Goal: Check status: Check status

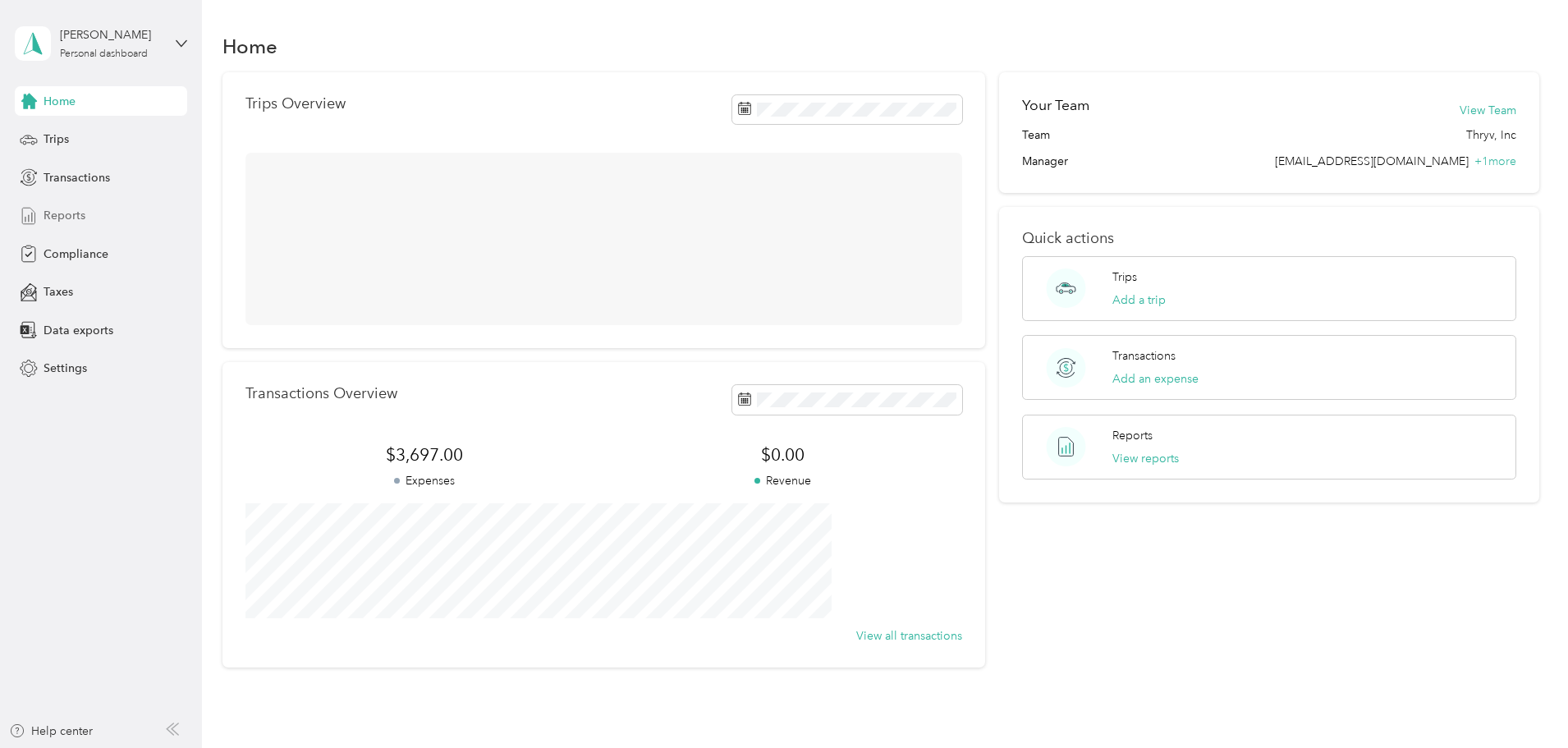
click at [82, 216] on span "Reports" at bounding box center [64, 215] width 42 height 17
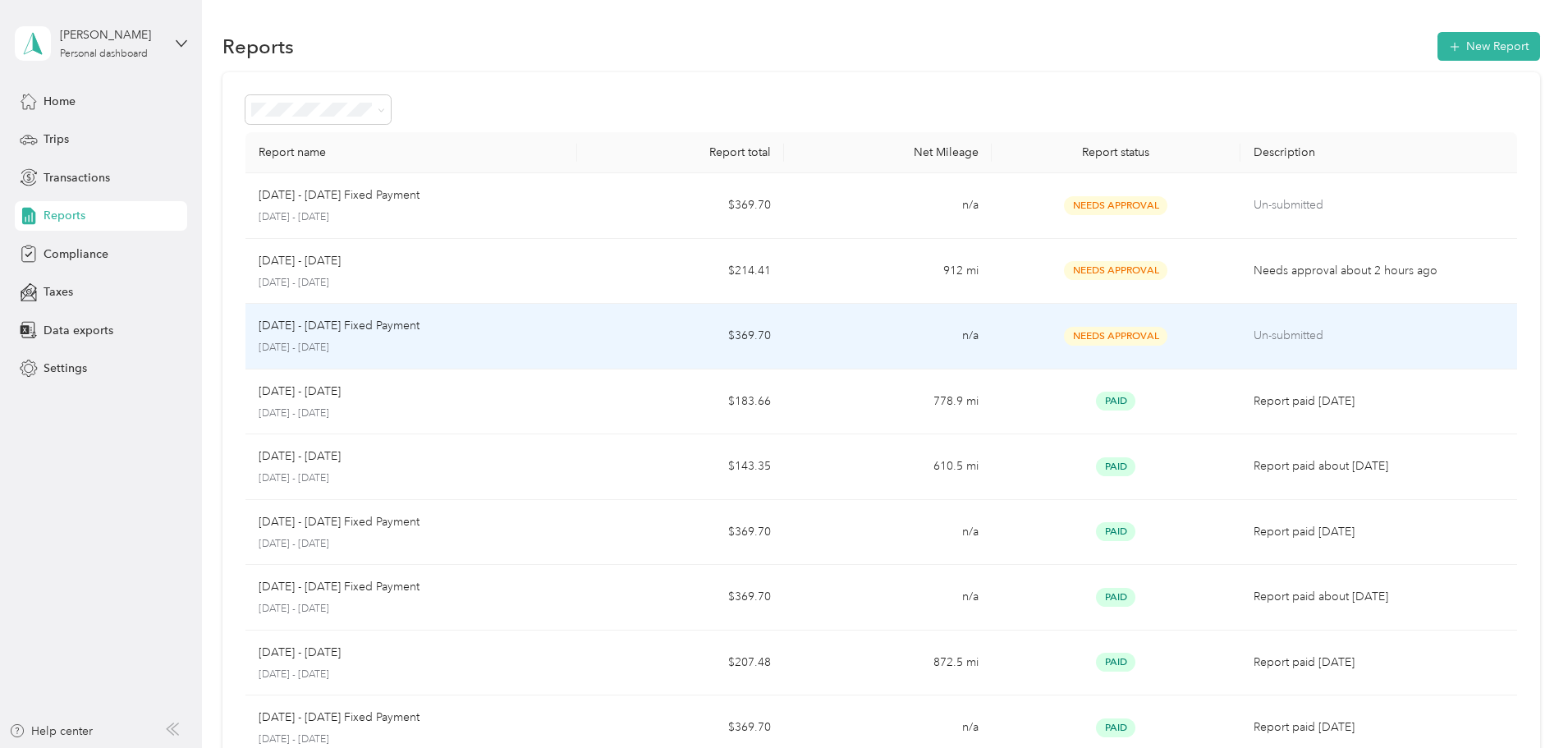
click at [577, 317] on td "[DATE] - [DATE] Fixed Payment [DATE] - [DATE]" at bounding box center [412, 337] width 332 height 66
